Goal: Register for event/course

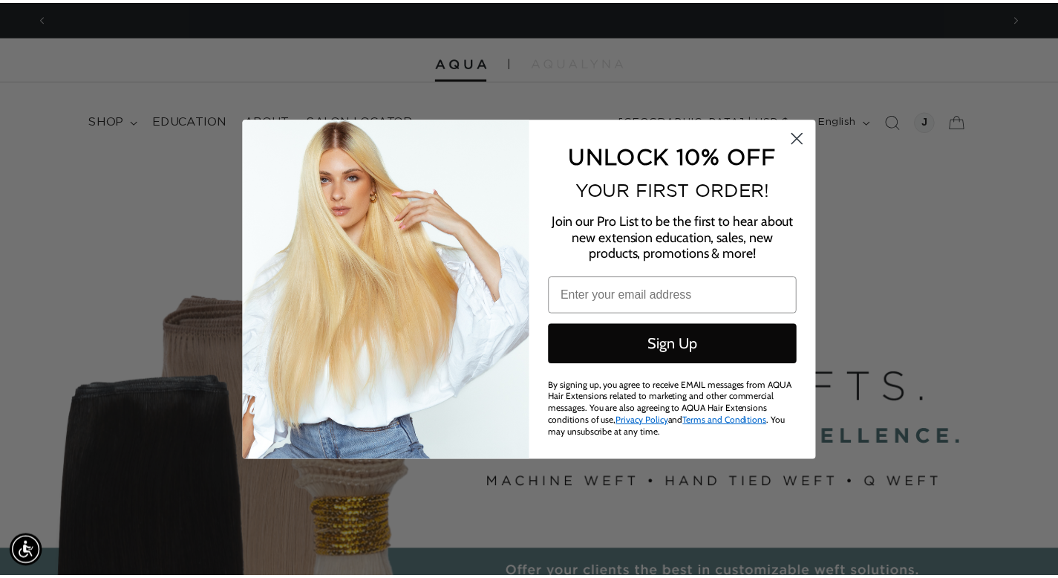
scroll to position [0, 1927]
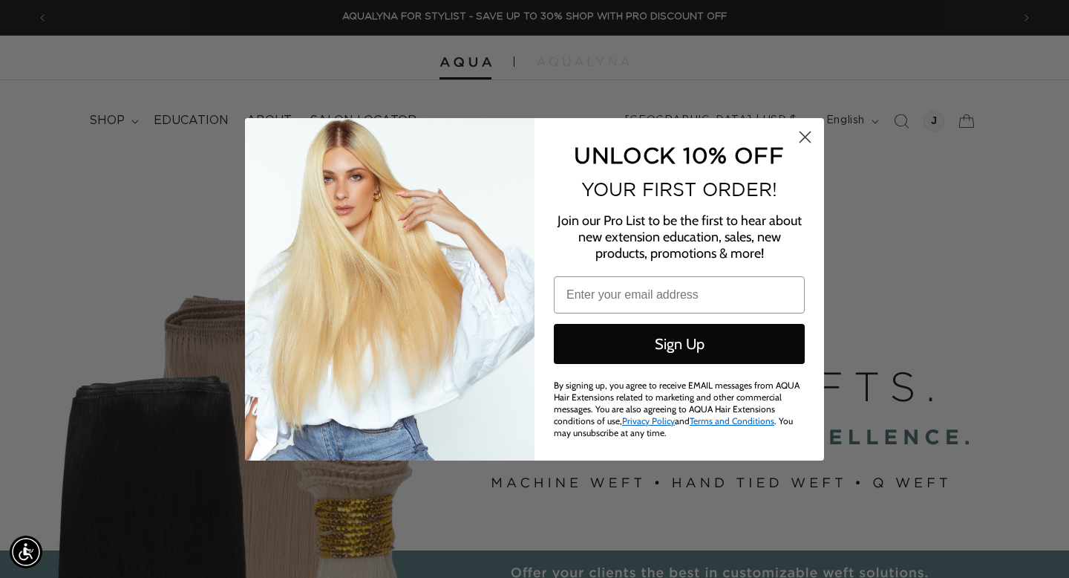
click at [809, 145] on circle "Close dialog" at bounding box center [805, 136] width 25 height 25
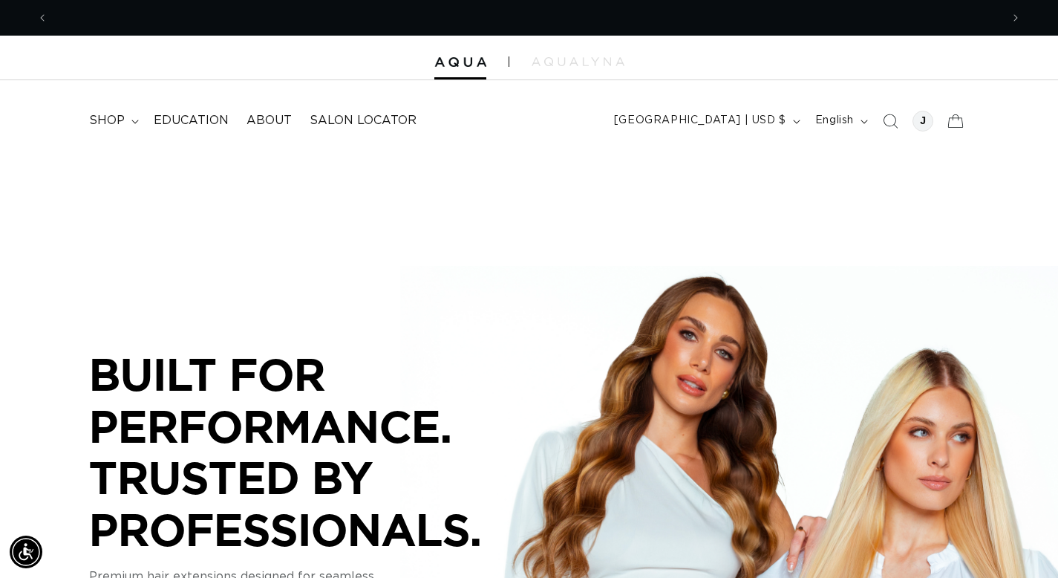
scroll to position [0, 0]
click at [927, 122] on div at bounding box center [922, 121] width 21 height 21
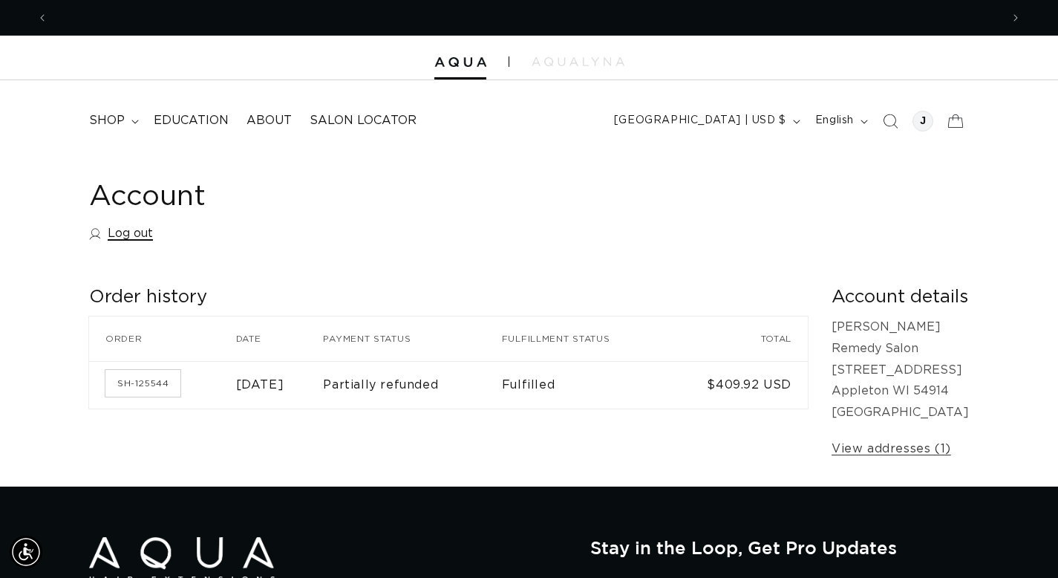
scroll to position [0, 953]
click at [117, 125] on span "shop" at bounding box center [107, 121] width 36 height 16
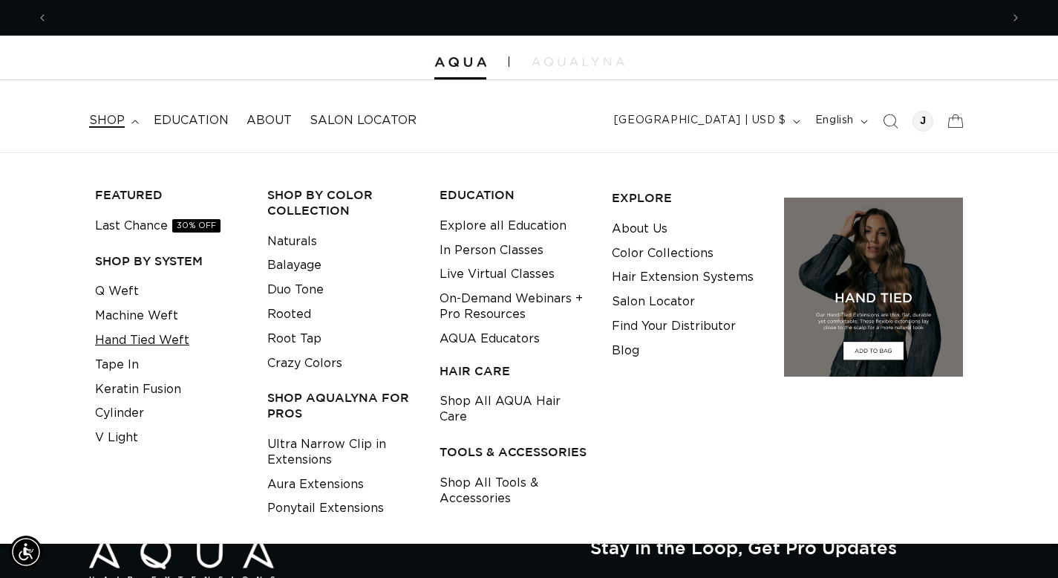
scroll to position [0, 1905]
click at [127, 333] on link "Hand Tied Weft" at bounding box center [142, 340] width 94 height 25
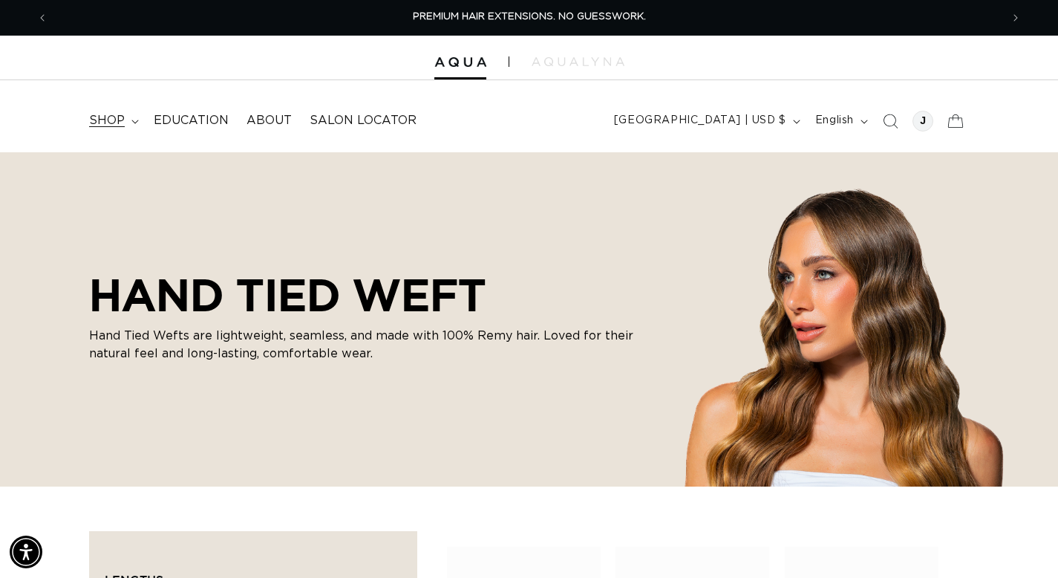
click at [121, 121] on span "shop" at bounding box center [107, 121] width 36 height 16
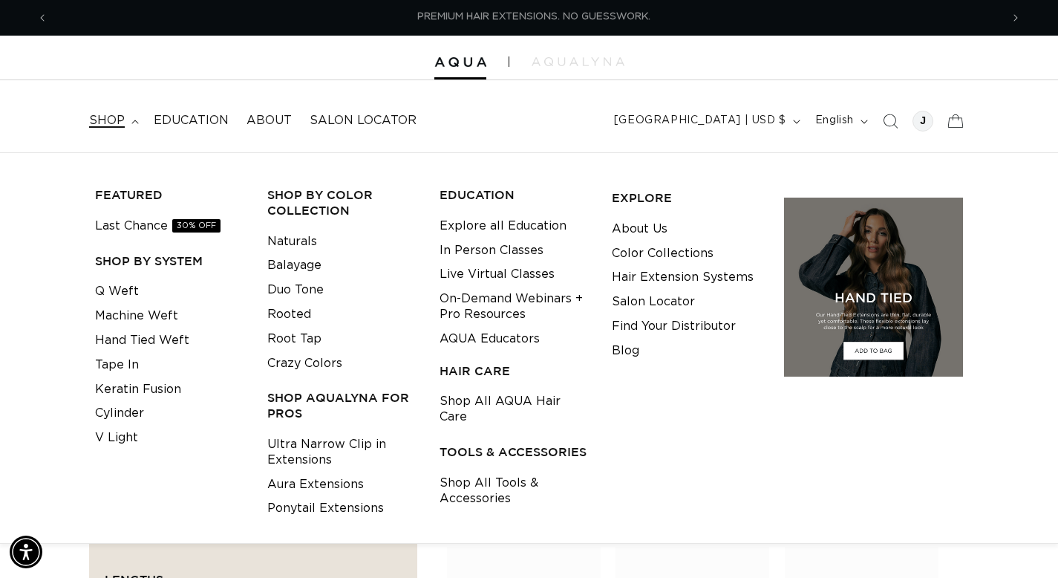
scroll to position [0, 953]
click at [131, 315] on link "Machine Weft" at bounding box center [136, 316] width 83 height 25
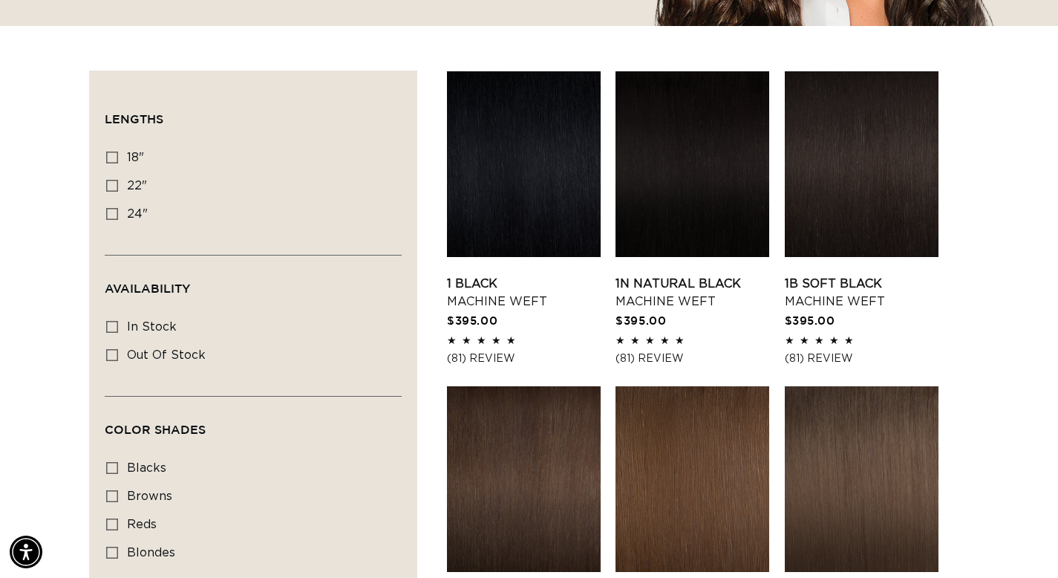
scroll to position [233, 0]
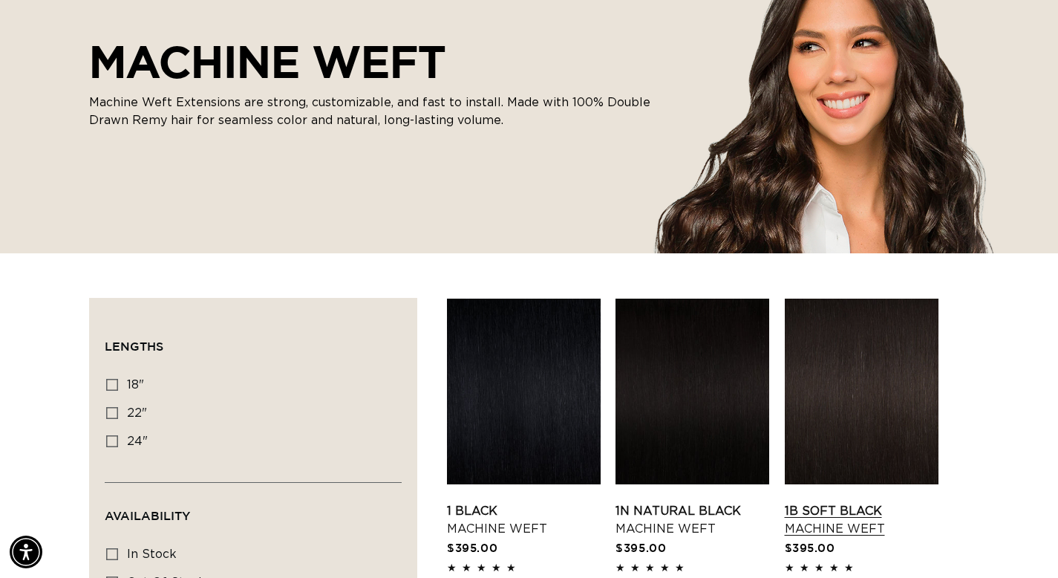
click at [861, 502] on link "1B Soft Black Machine Weft" at bounding box center [862, 520] width 154 height 36
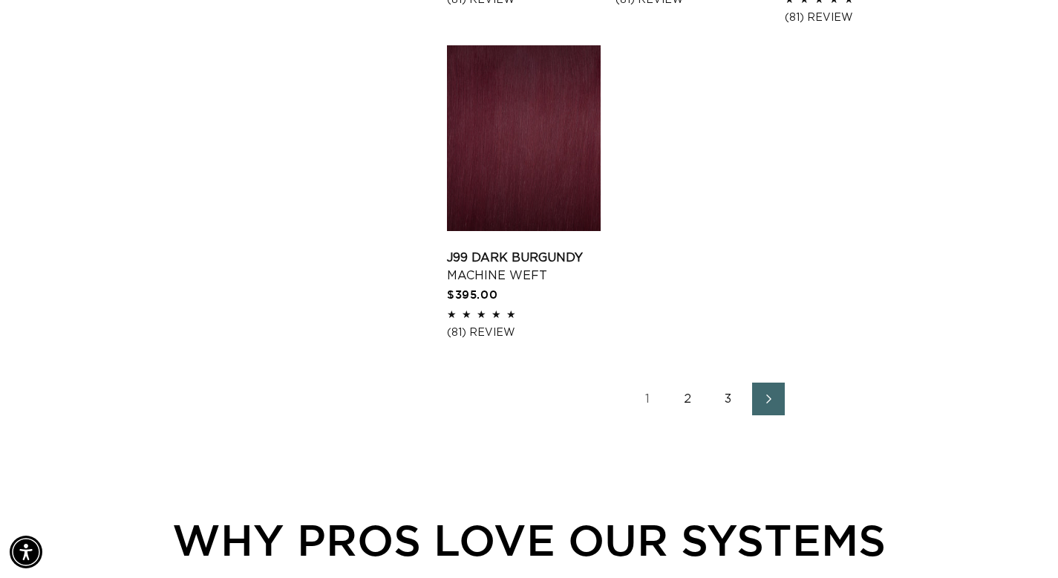
scroll to position [2271, 0]
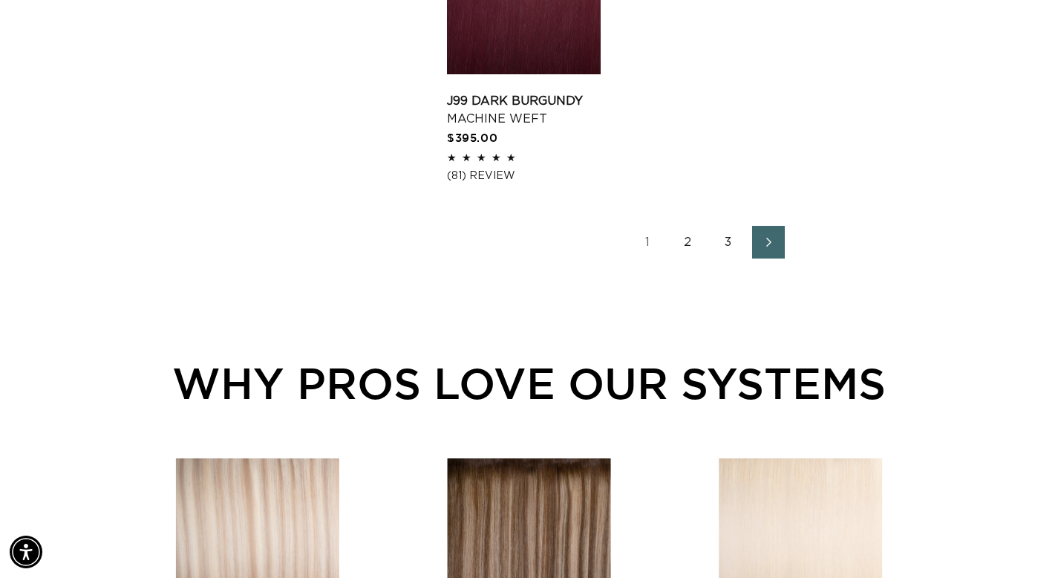
click at [680, 246] on link "2" at bounding box center [688, 242] width 33 height 33
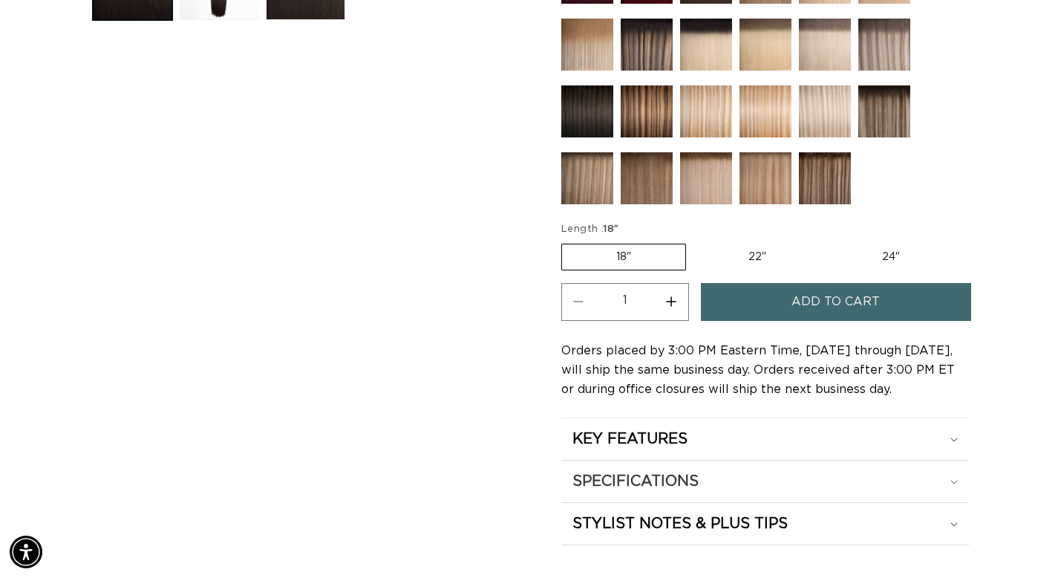
scroll to position [0, 1905]
click at [711, 486] on div "SPECIFICATIONS" at bounding box center [764, 480] width 385 height 19
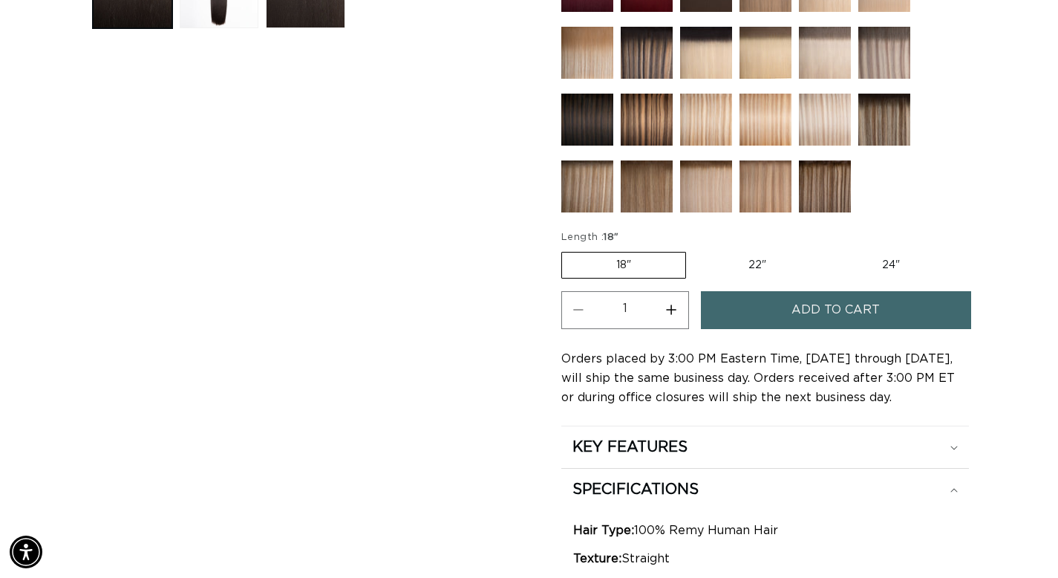
scroll to position [708, 0]
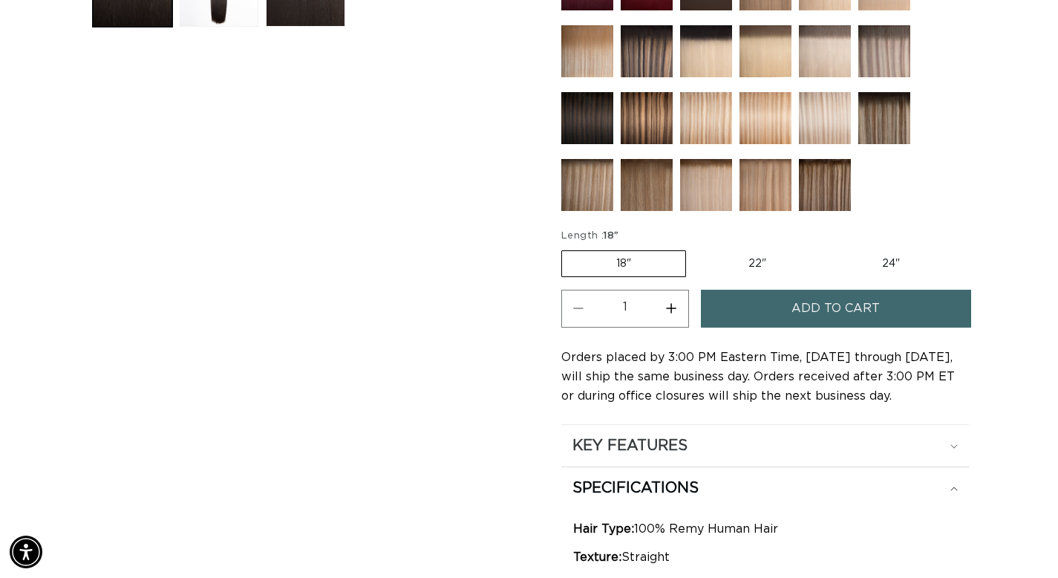
click at [704, 445] on div "KEY FEATURES" at bounding box center [764, 445] width 385 height 19
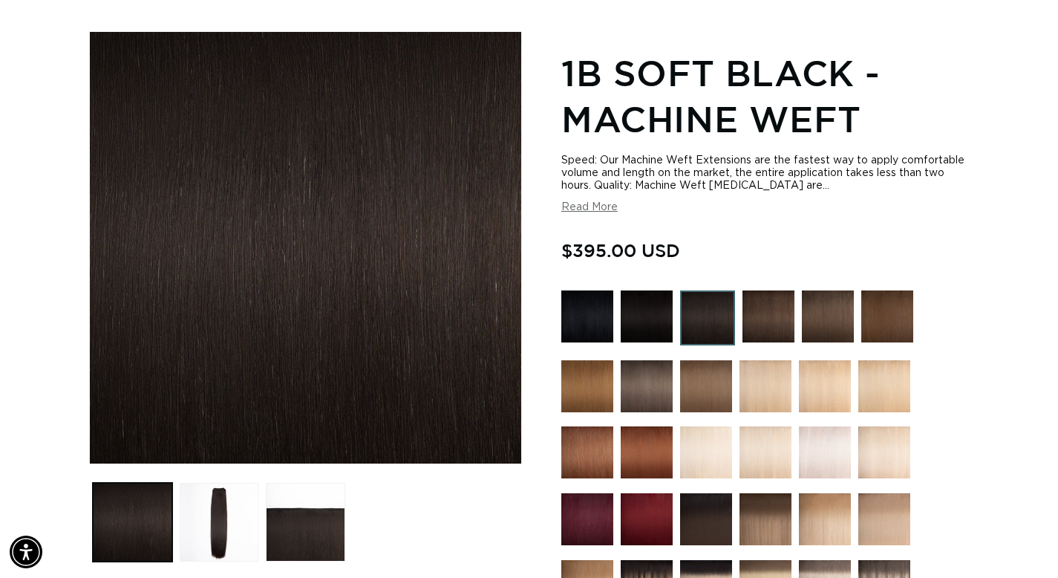
scroll to position [0, 0]
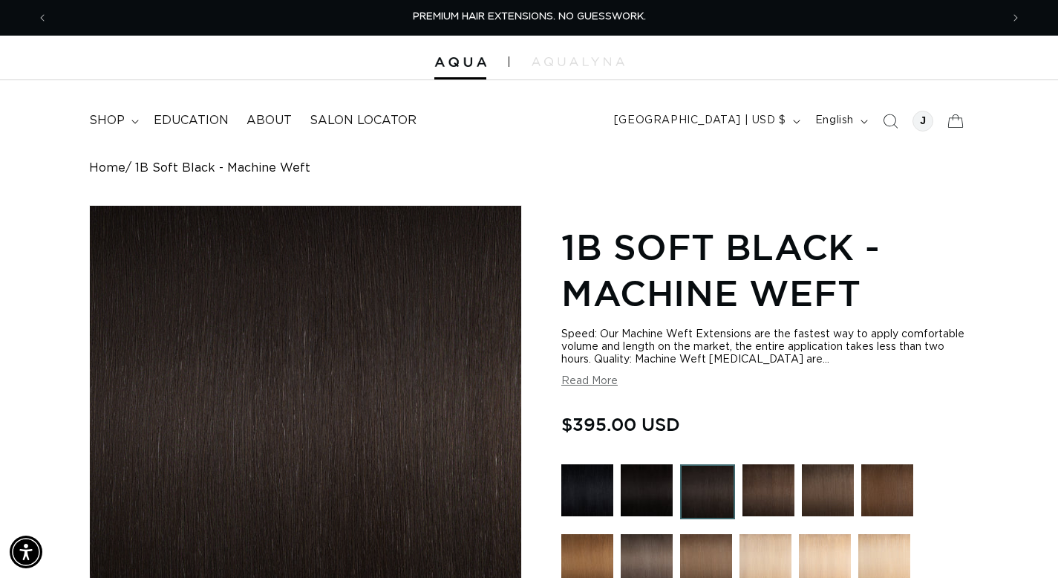
click at [589, 378] on button "Read More" at bounding box center [589, 381] width 56 height 13
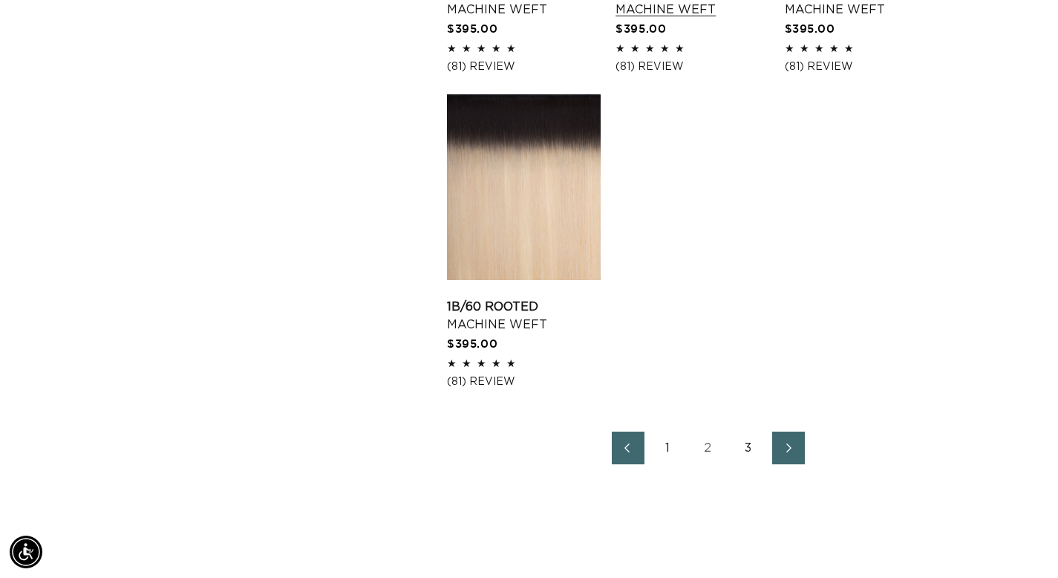
scroll to position [2057, 0]
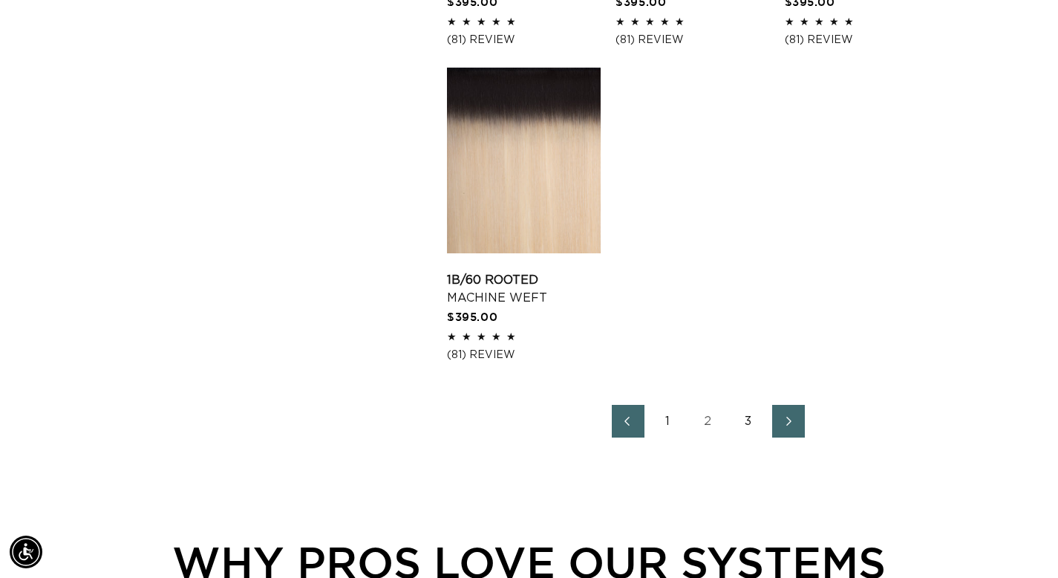
click at [751, 420] on link "3" at bounding box center [748, 421] width 33 height 33
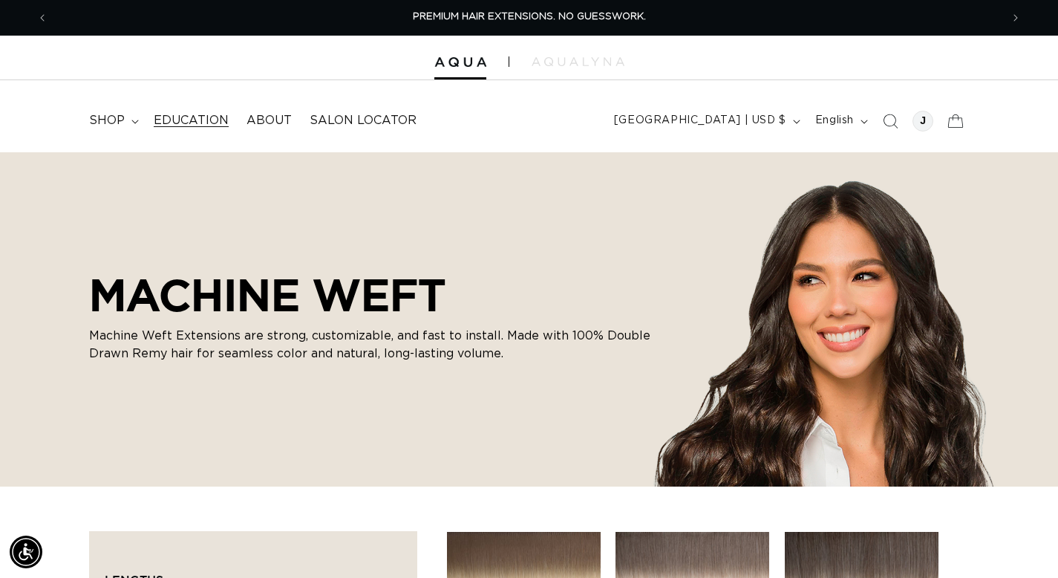
click at [168, 120] on span "Education" at bounding box center [191, 121] width 75 height 16
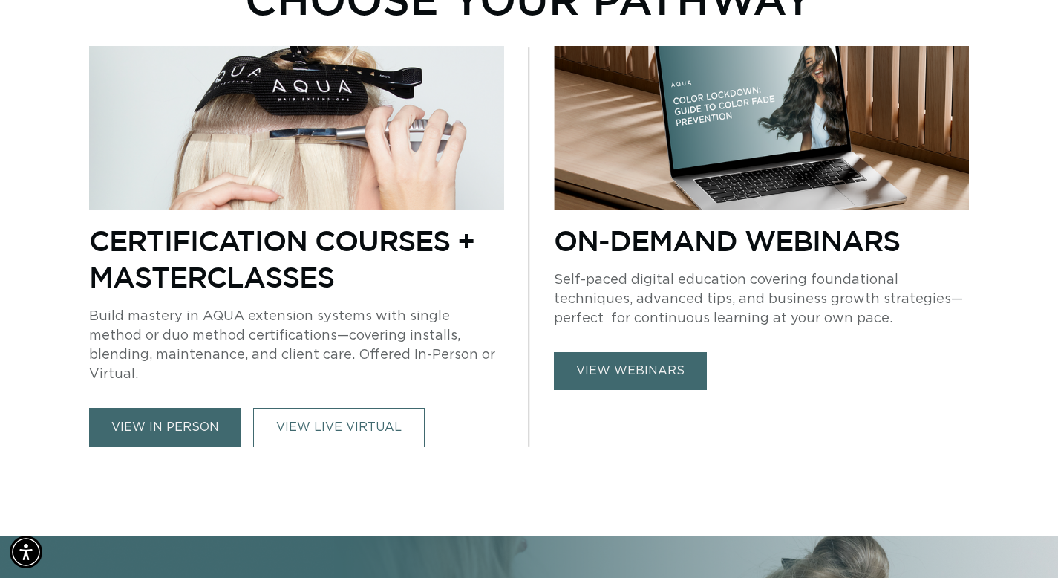
scroll to position [627, 0]
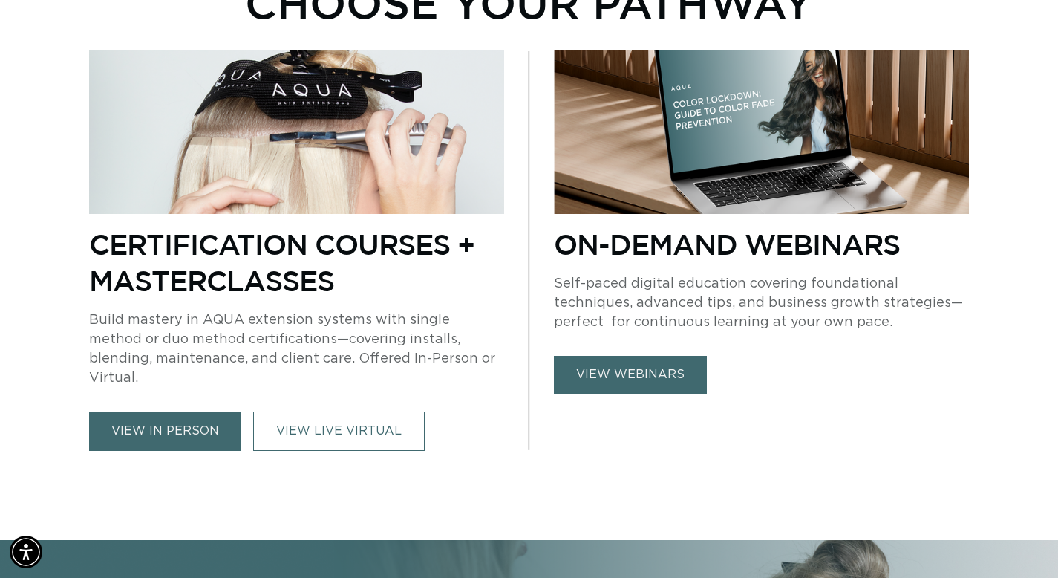
click at [163, 414] on link "view in person" at bounding box center [165, 430] width 152 height 39
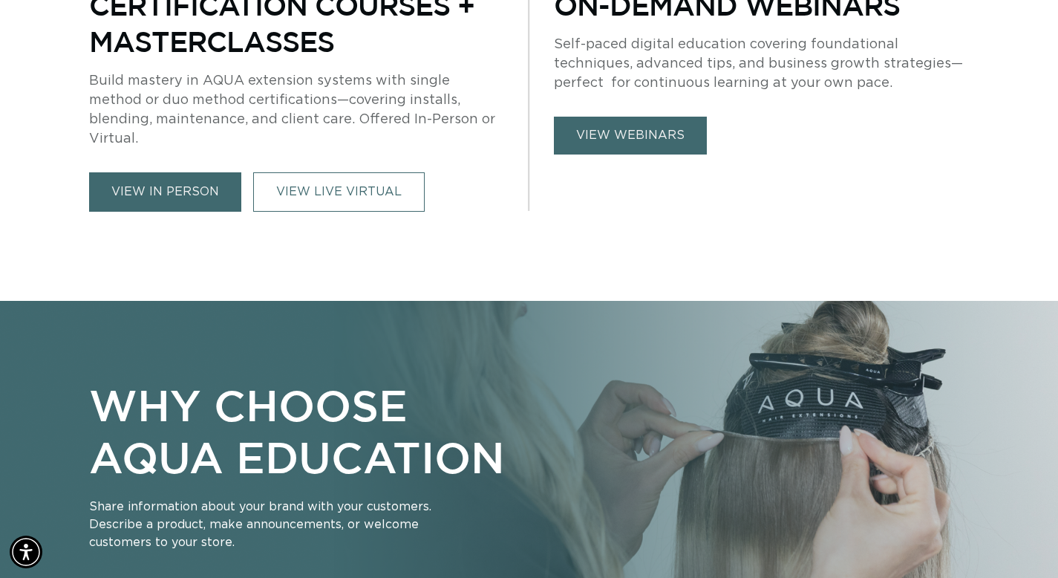
scroll to position [866, 0]
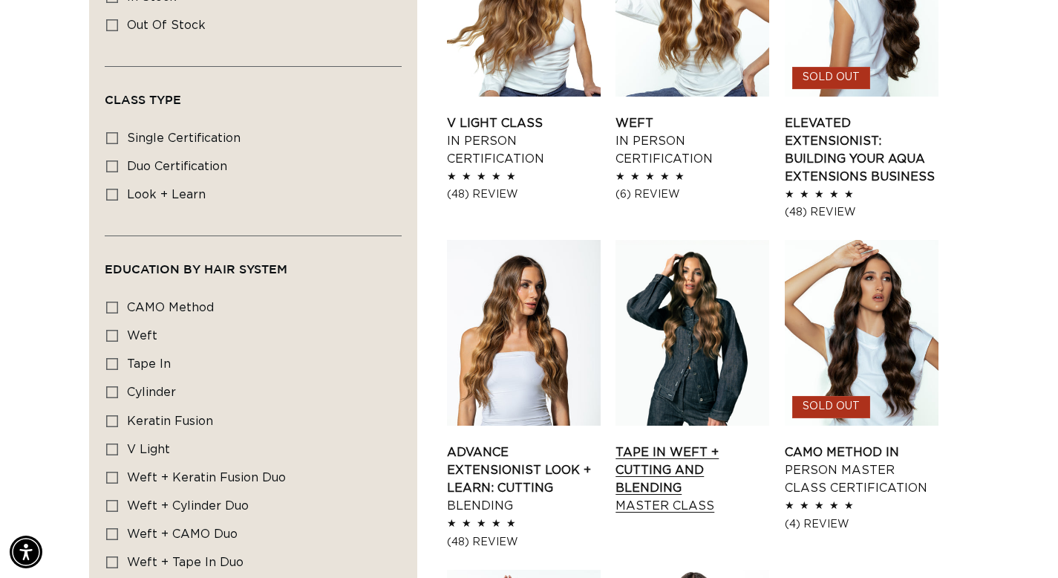
scroll to position [617, 0]
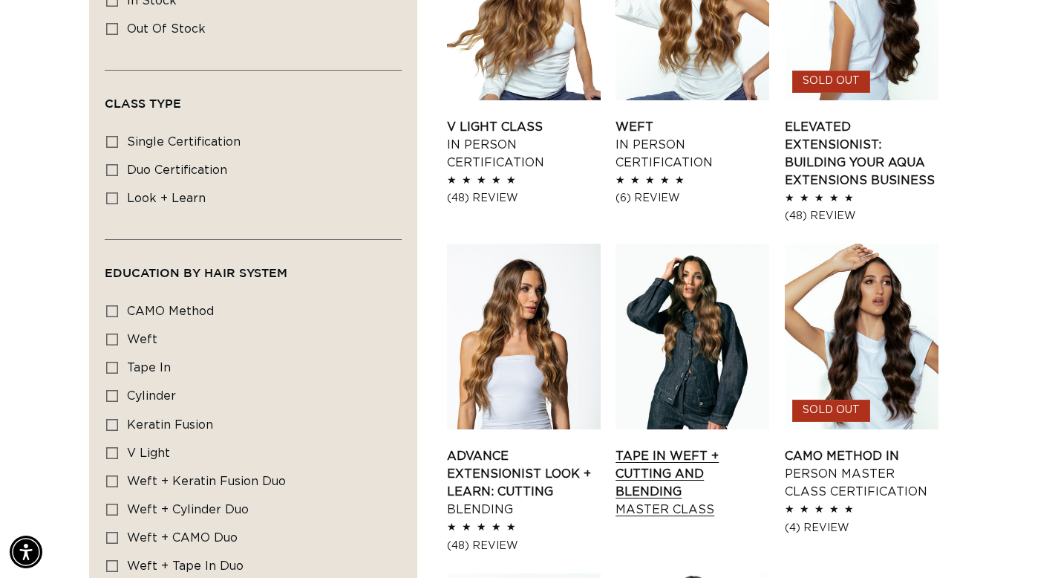
click at [649, 452] on link "Tape In Weft + Cutting and Blending Master Class" at bounding box center [692, 482] width 154 height 71
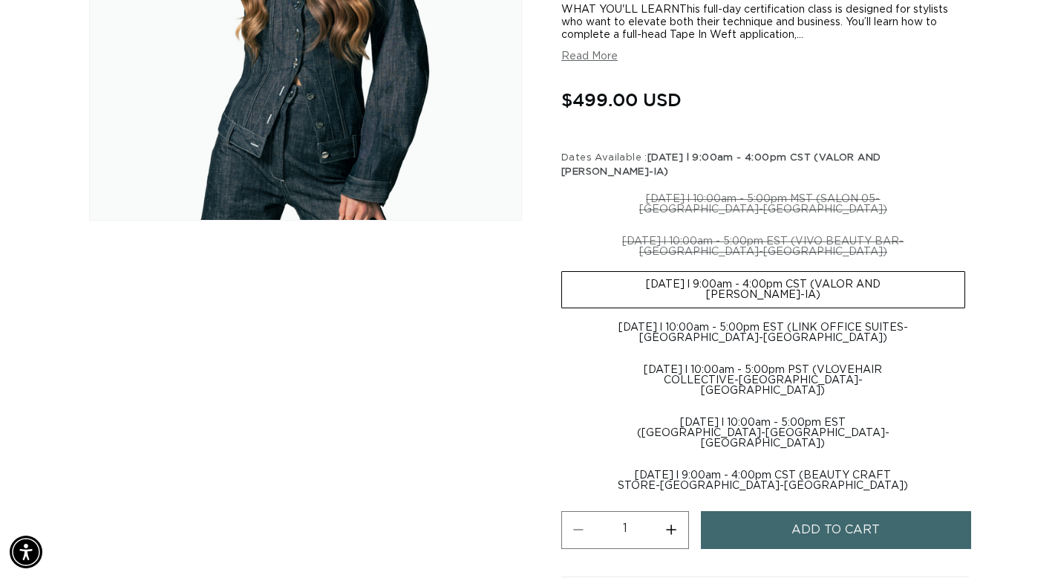
click at [735, 463] on label "[DATE] l 9:00am - 4:00pm CST (BEAUTY CRAFT STORE-[GEOGRAPHIC_DATA]-[GEOGRAPHIC_…" at bounding box center [763, 481] width 404 height 36
click at [973, 408] on input "[DATE] l 9:00am - 4:00pm CST (BEAUTY CRAFT STORE-[GEOGRAPHIC_DATA]-[GEOGRAPHIC_…" at bounding box center [973, 407] width 1 height 1
radio input "true"
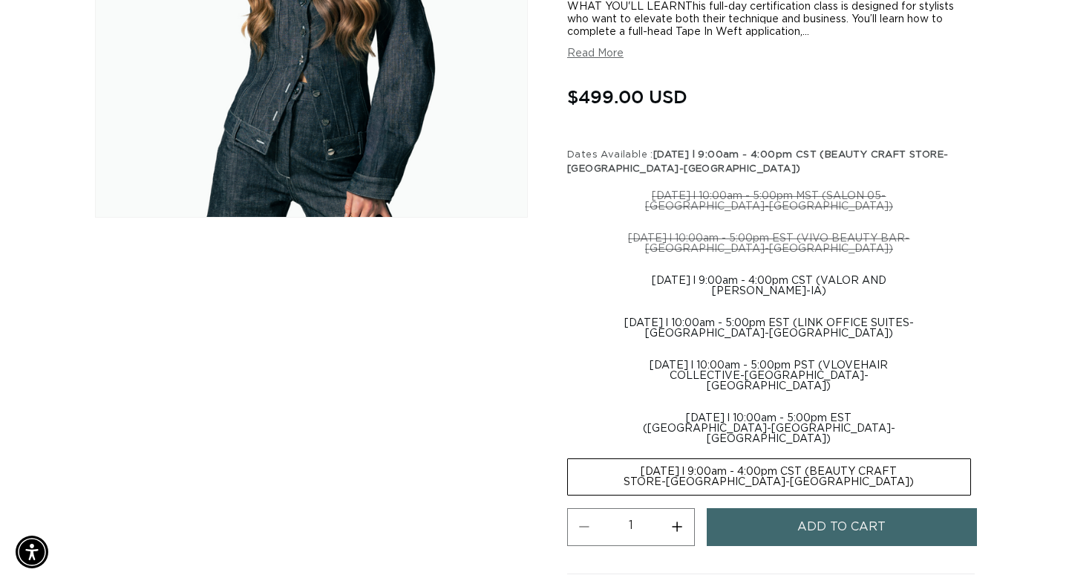
scroll to position [446, 0]
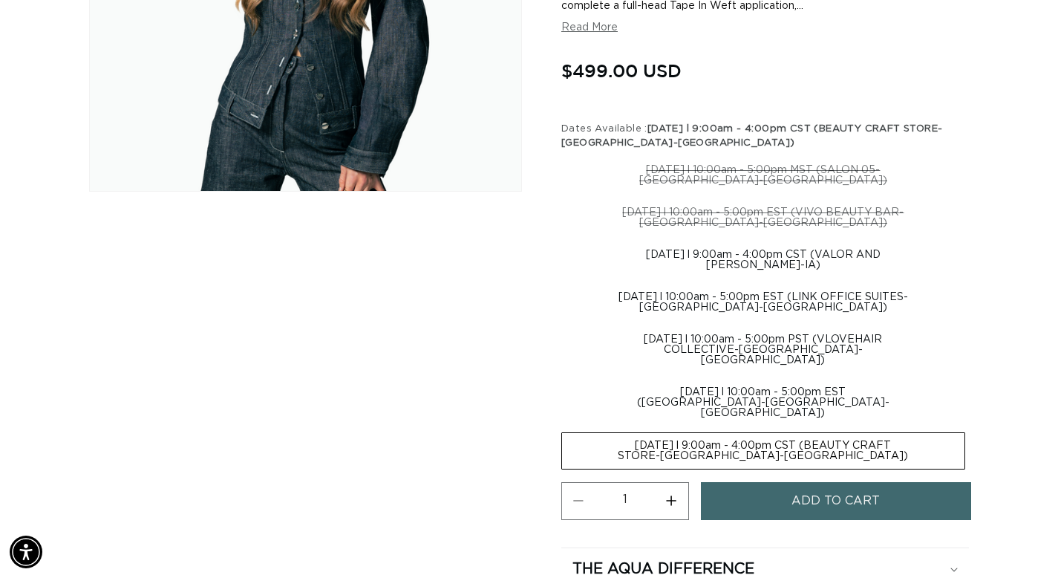
click at [756, 483] on button "Add to cart" at bounding box center [836, 501] width 270 height 38
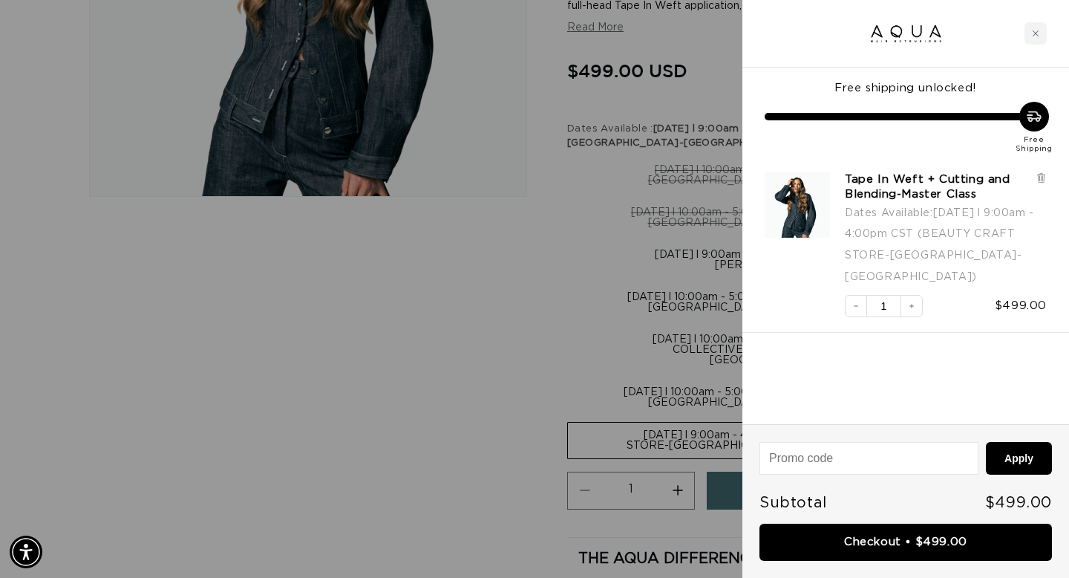
scroll to position [0, 964]
click at [843, 460] on input at bounding box center [869, 458] width 218 height 31
